Goal: Communication & Community: Connect with others

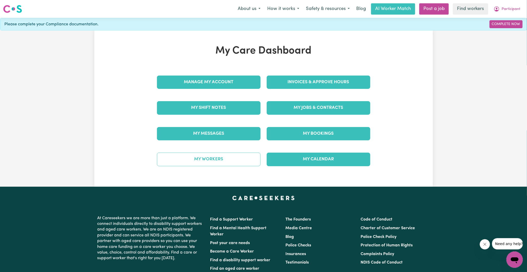
click at [214, 155] on link "My Workers" at bounding box center [209, 159] width 104 height 13
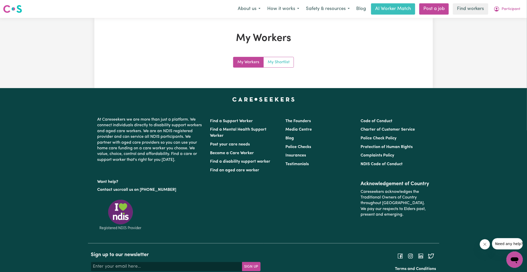
click at [278, 60] on link "My Shortlist" at bounding box center [279, 62] width 30 height 10
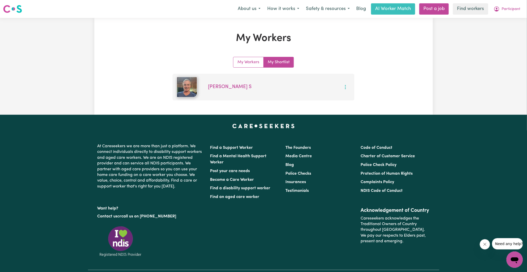
click at [346, 87] on circle "More options" at bounding box center [345, 87] width 1 height 1
click at [351, 99] on link "View Profile" at bounding box center [360, 99] width 41 height 10
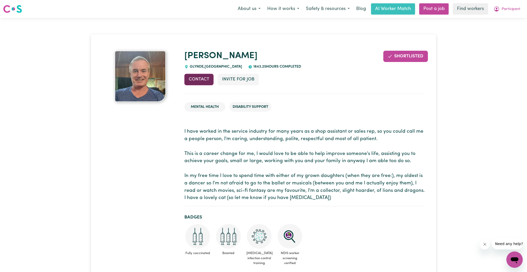
click at [203, 78] on button "Contact" at bounding box center [198, 79] width 29 height 11
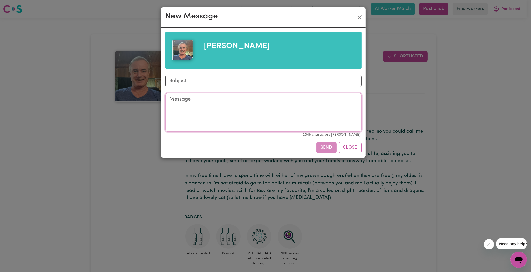
click at [190, 104] on textarea "Message" at bounding box center [263, 112] width 196 height 38
paste textarea "We are seeking a reliable and professional Support Worker to assist a participa…"
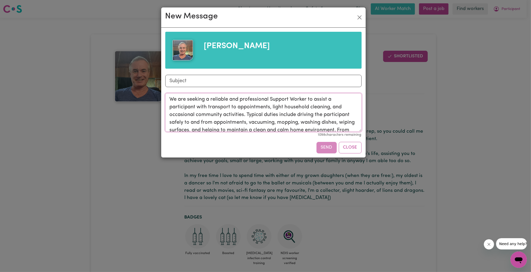
scroll to position [81, 0]
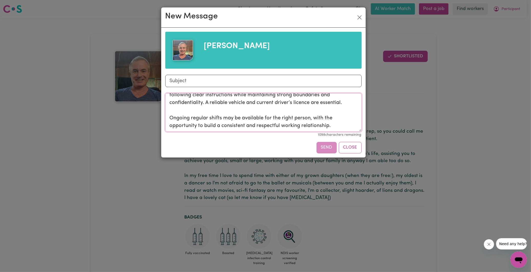
drag, startPoint x: 169, startPoint y: 96, endPoint x: 378, endPoint y: 162, distance: 218.6
click at [378, 162] on div "New Message [PERSON_NAME] Subject Message We are seeking a reliable and profess…" at bounding box center [265, 136] width 531 height 272
paste textarea "Hi [PERSON_NAME], Hope you're well. I'm reaching out to see if you might have a…"
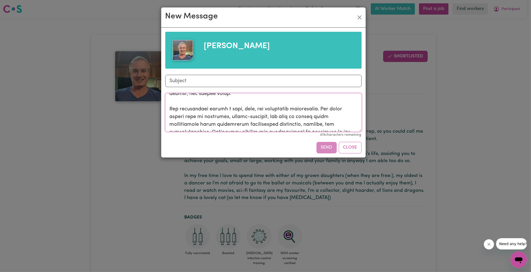
scroll to position [0, 0]
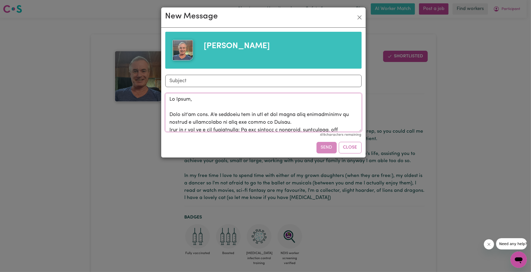
type textarea "Hi [PERSON_NAME], Hope you're well. I'm reaching out to see if you might have a…"
click at [208, 82] on input "Subject" at bounding box center [263, 81] width 196 height 12
type input "New referral - participant in [GEOGRAPHIC_DATA]"
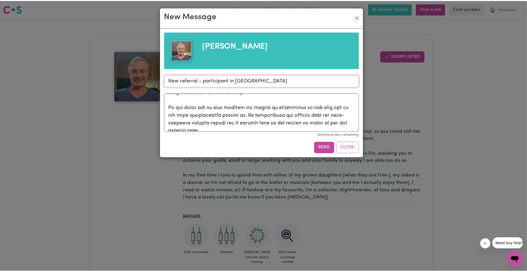
scroll to position [227, 0]
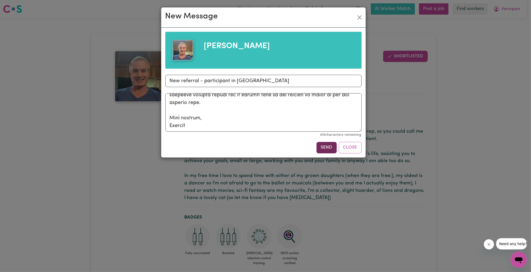
click at [324, 146] on button "Send" at bounding box center [327, 147] width 20 height 11
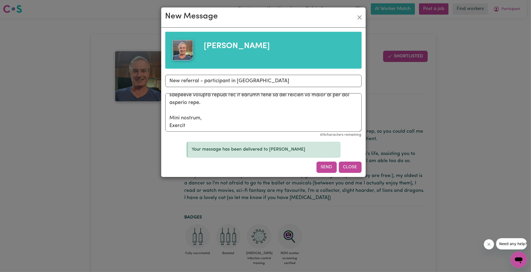
click at [347, 168] on button "Close" at bounding box center [350, 167] width 23 height 11
